Goal: Task Accomplishment & Management: Complete application form

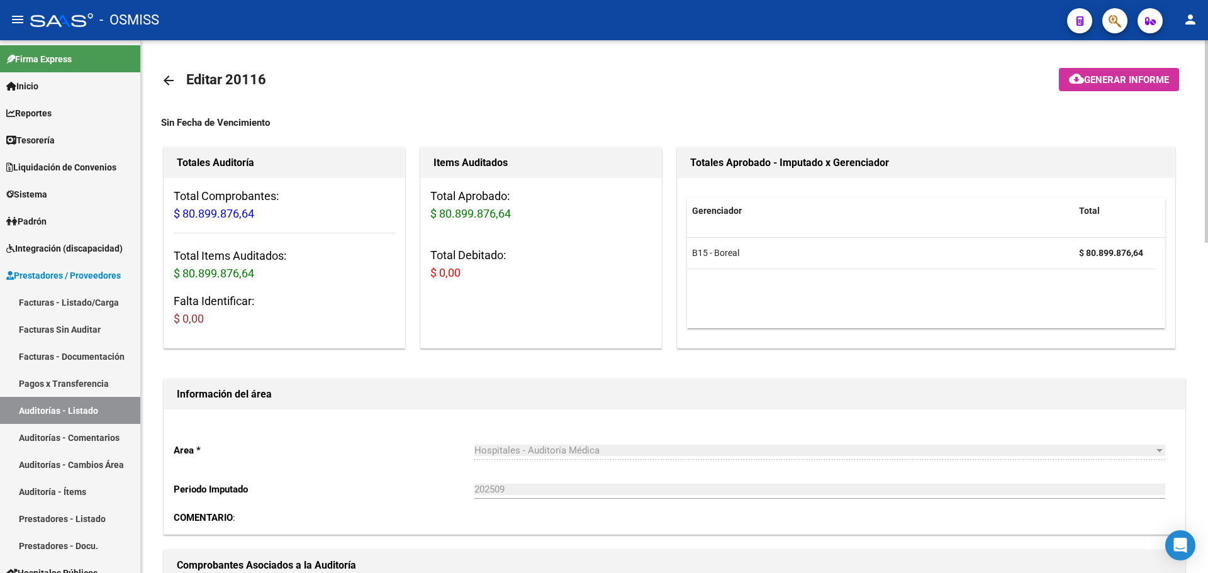
click at [443, 124] on div "Sin Fecha de Vencimiento" at bounding box center [674, 123] width 1027 height 14
drag, startPoint x: 77, startPoint y: 140, endPoint x: 66, endPoint y: 146, distance: 12.1
click at [77, 140] on link "Tesorería" at bounding box center [70, 139] width 140 height 27
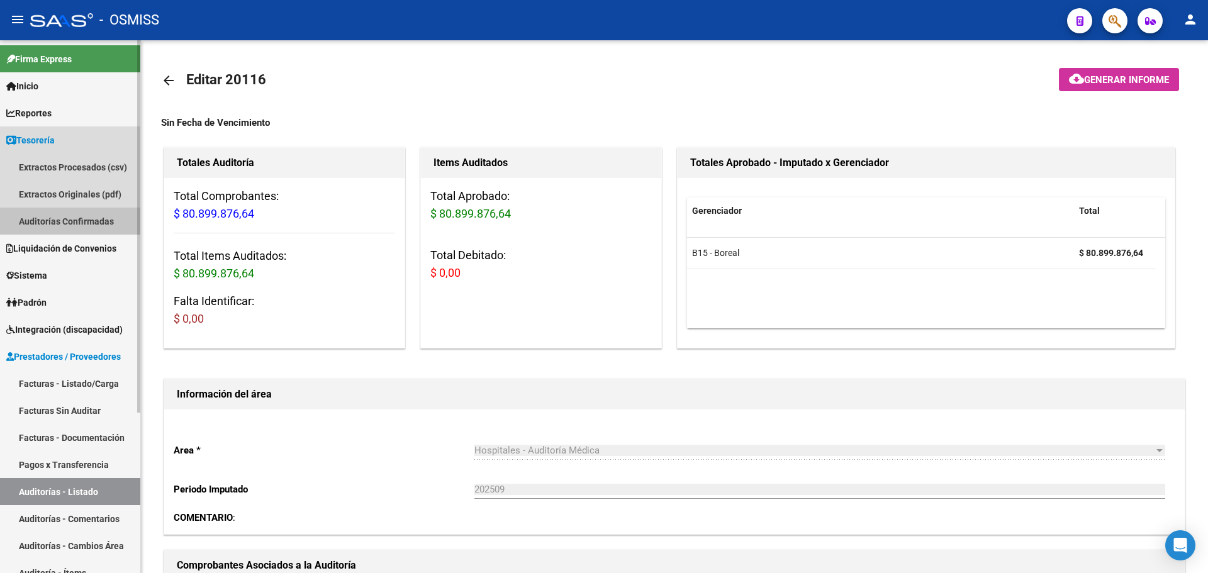
click at [43, 226] on link "Auditorías Confirmadas" at bounding box center [70, 221] width 140 height 27
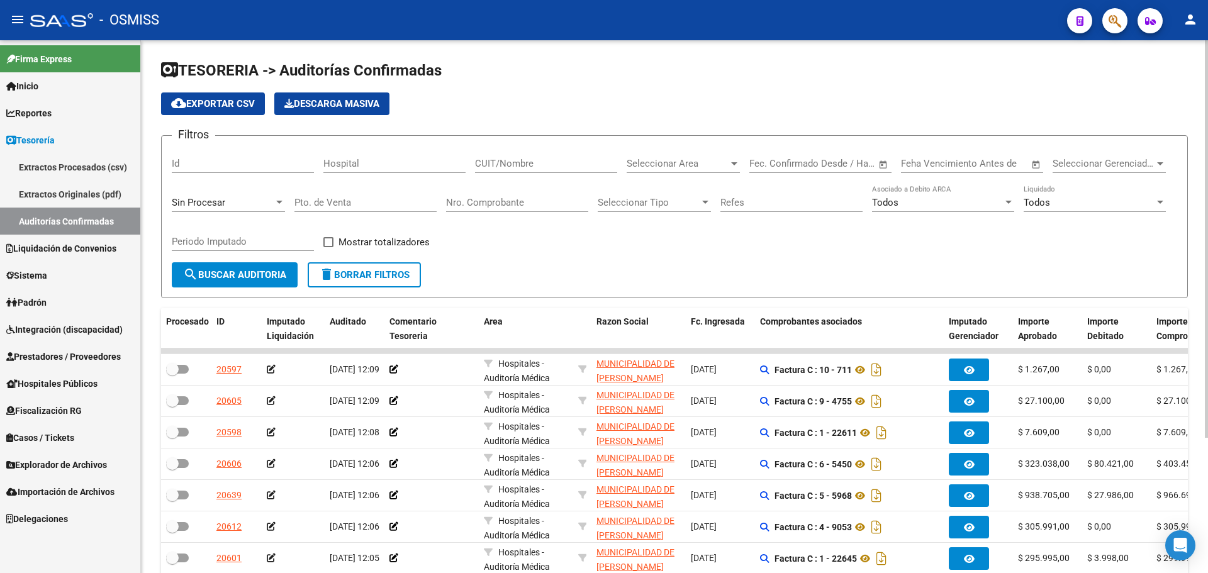
click at [602, 252] on div "Filtros Id Hospital CUIT/Nombre Seleccionar Area Seleccionar Area Fecha inicio …" at bounding box center [675, 204] width 1006 height 116
click at [25, 362] on span "Prestadores / Proveedores" at bounding box center [63, 357] width 115 height 14
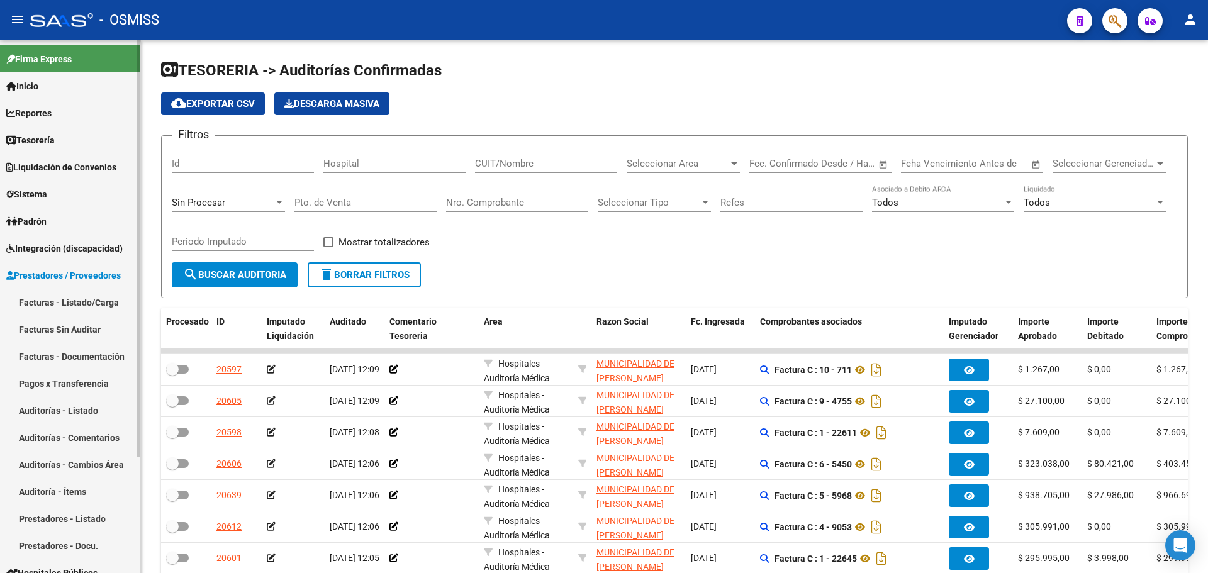
click at [31, 305] on link "Facturas - Listado/Carga" at bounding box center [70, 302] width 140 height 27
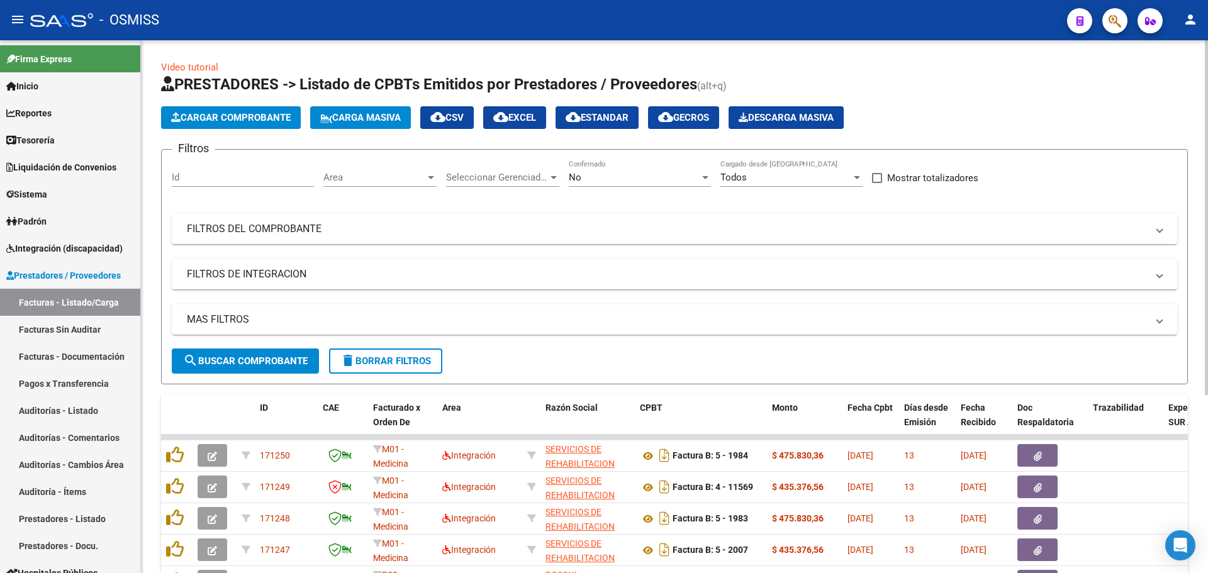
click at [188, 106] on app-list-header "PRESTADORES -> Listado de CPBTs Emitidos por Prestadores / Proveedores (alt+q) …" at bounding box center [674, 229] width 1027 height 310
click at [187, 110] on button "Cargar Comprobante" at bounding box center [231, 117] width 140 height 23
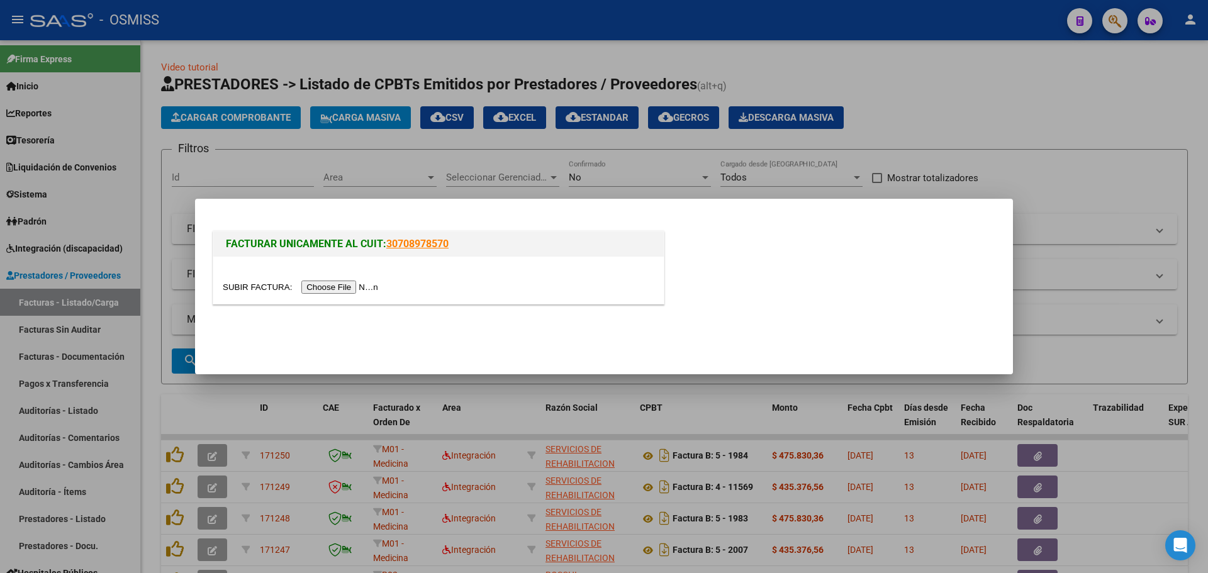
click at [313, 291] on input "file" at bounding box center [302, 287] width 159 height 13
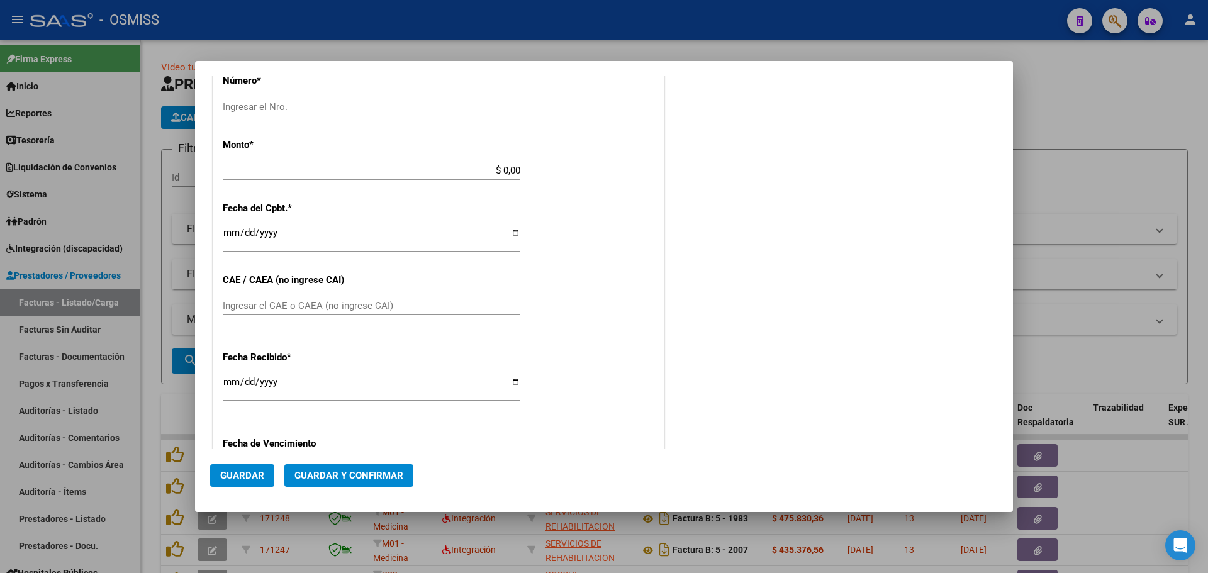
scroll to position [441, 0]
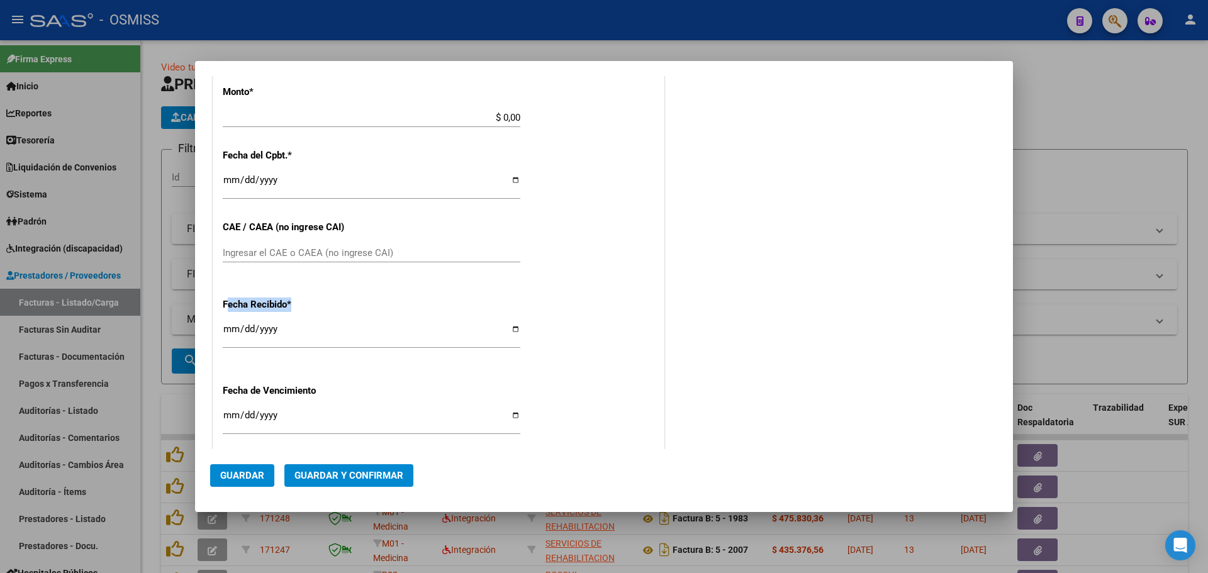
drag, startPoint x: 229, startPoint y: 303, endPoint x: 301, endPoint y: 301, distance: 71.8
click at [301, 301] on p "Fecha Recibido *" at bounding box center [288, 305] width 130 height 14
click at [386, 306] on div "Fecha Recibido * [DATE] Ingresar la fecha" at bounding box center [439, 324] width 432 height 72
click at [205, 159] on mat-dialog-content "COMPROBANTE VER COMPROBANTE DATOS DEL COMPROBANTE CUIT * Ingresar CUIT Area des…" at bounding box center [604, 262] width 818 height 373
click at [181, 199] on div at bounding box center [604, 286] width 1208 height 573
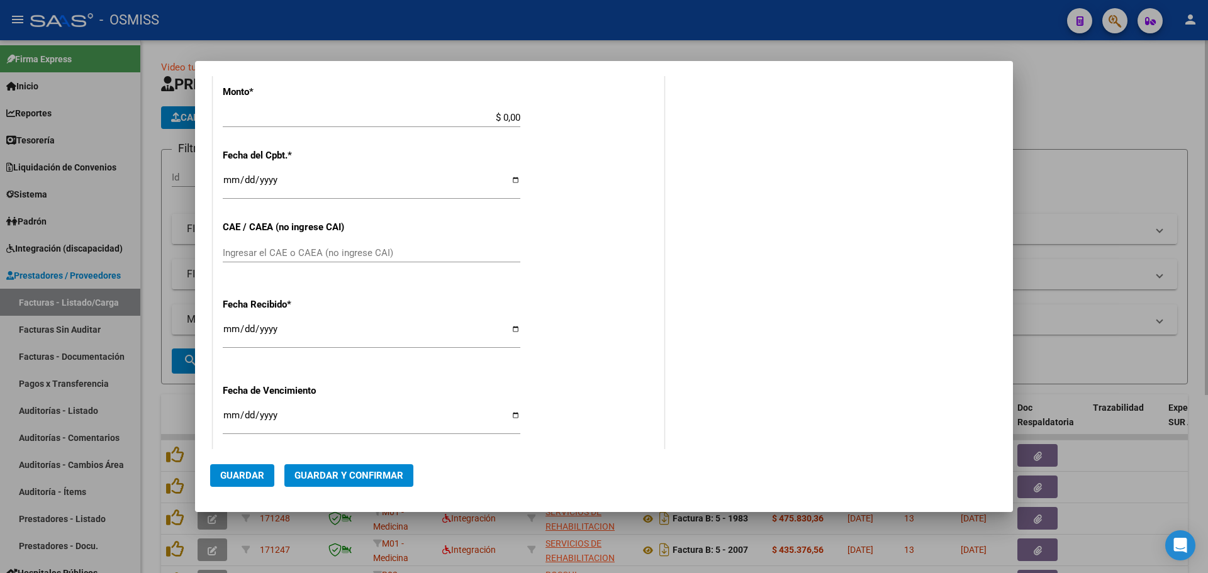
scroll to position [0, 0]
